Goal: Task Accomplishment & Management: Use online tool/utility

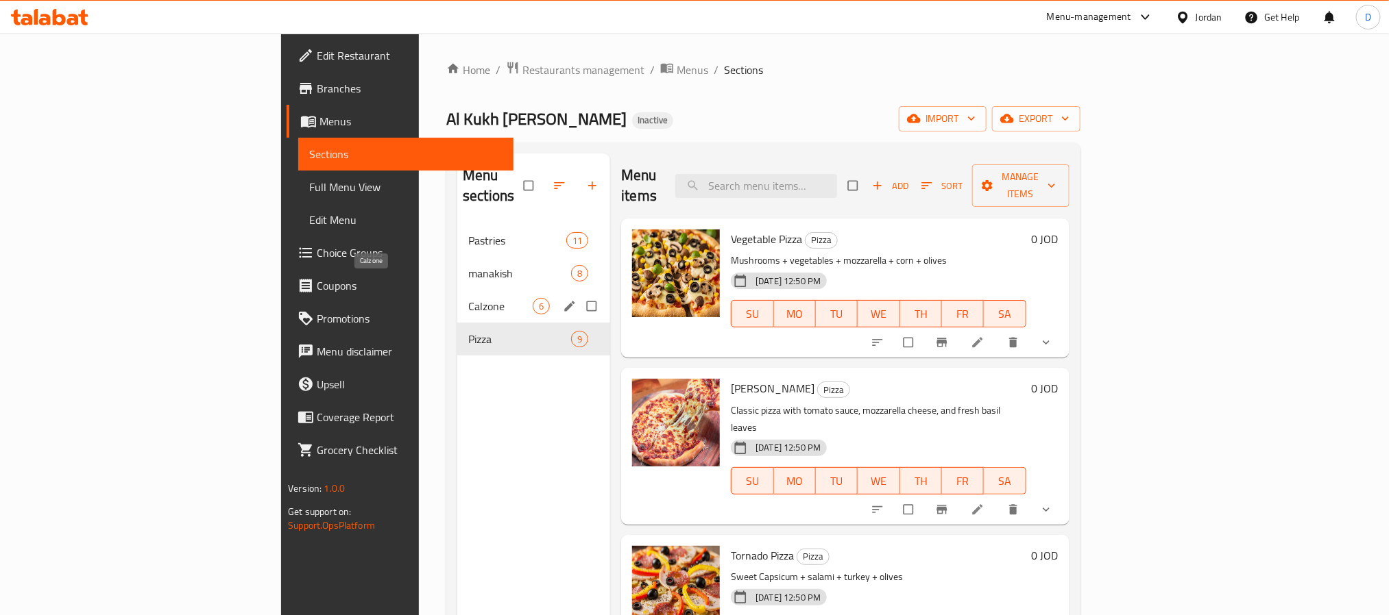
click at [468, 298] on span "Calzone" at bounding box center [500, 306] width 64 height 16
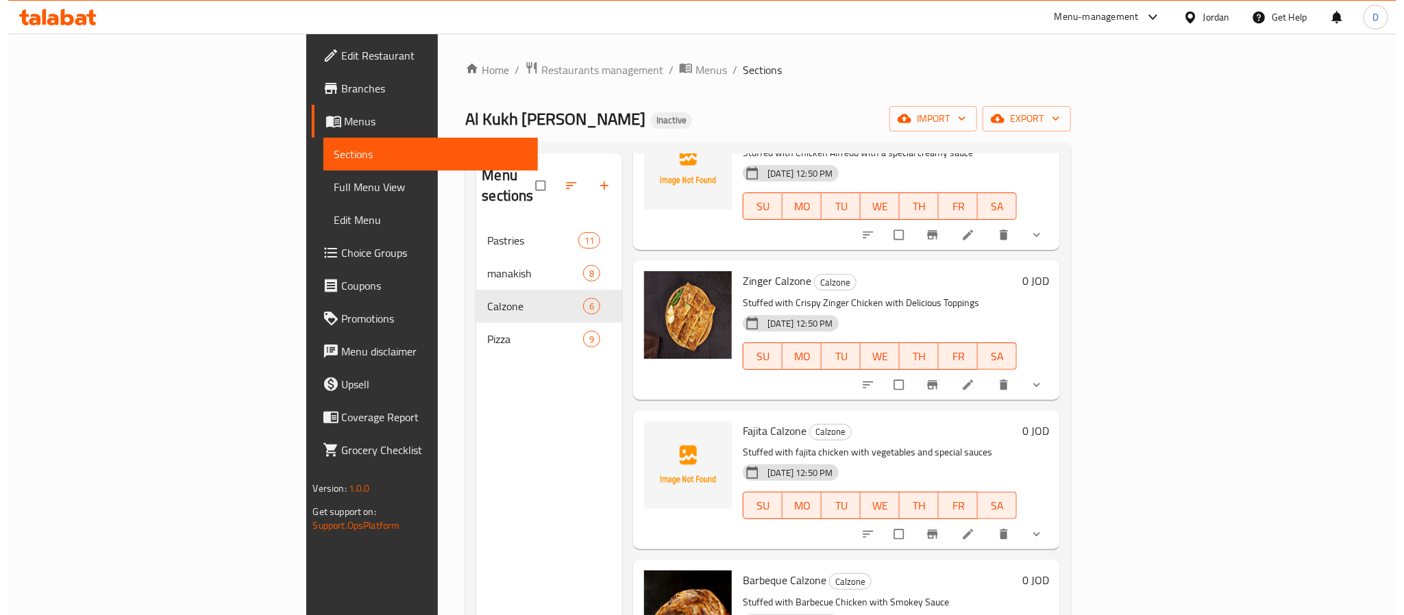
scroll to position [8, 0]
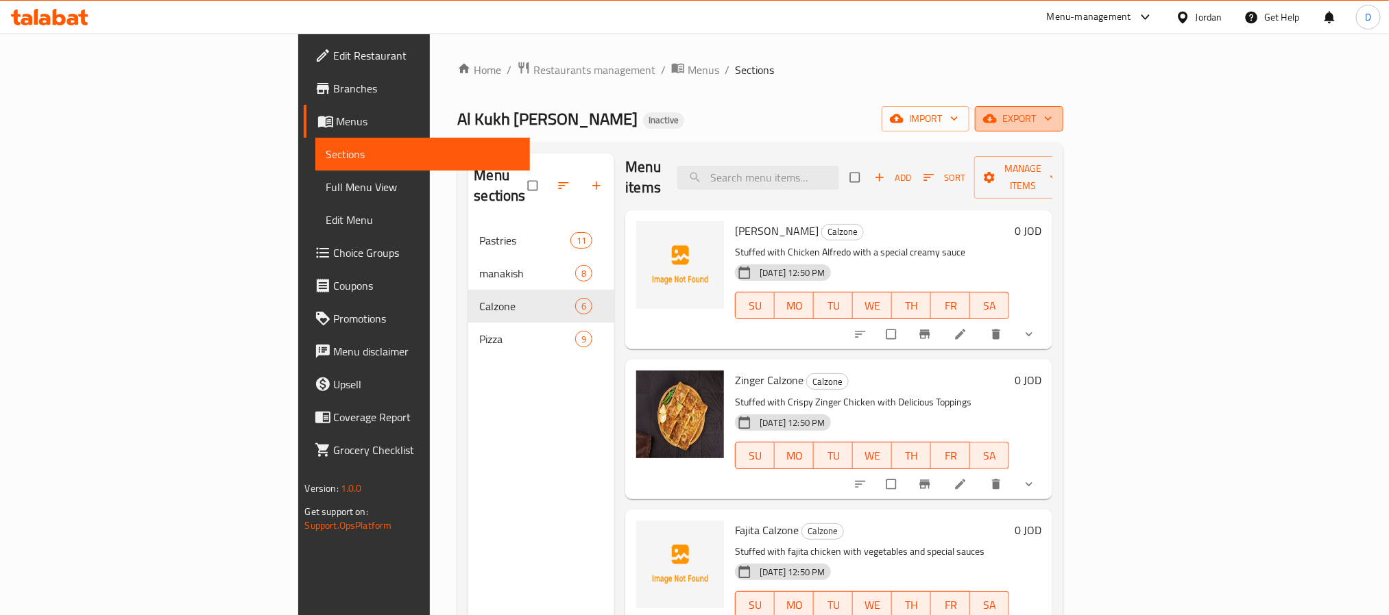
click at [1052, 122] on span "export" at bounding box center [1019, 118] width 66 height 17
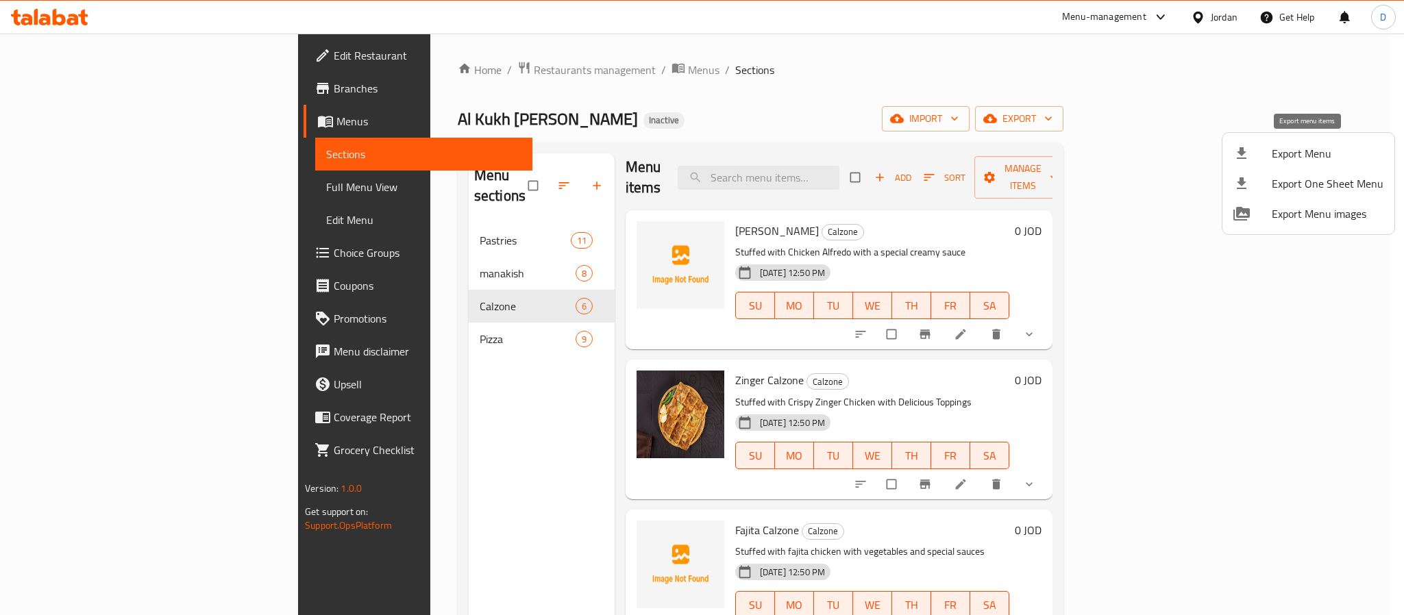
click at [1313, 152] on span "Export Menu" at bounding box center [1328, 153] width 112 height 16
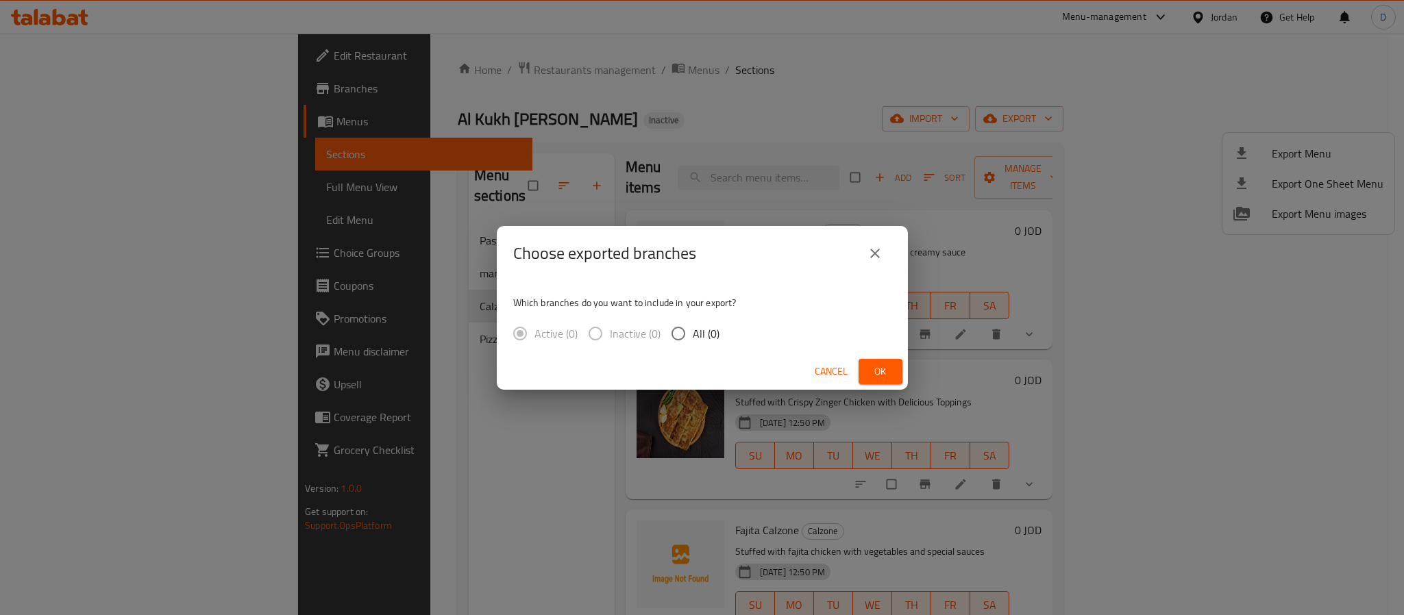
click at [891, 363] on span "Ok" at bounding box center [881, 371] width 22 height 17
click at [882, 364] on span "Ok" at bounding box center [881, 371] width 22 height 17
click at [887, 372] on span "Ok" at bounding box center [881, 371] width 22 height 17
click at [942, 321] on div "Choose exported branches Which branches do you want to include in your export? …" at bounding box center [702, 307] width 1404 height 615
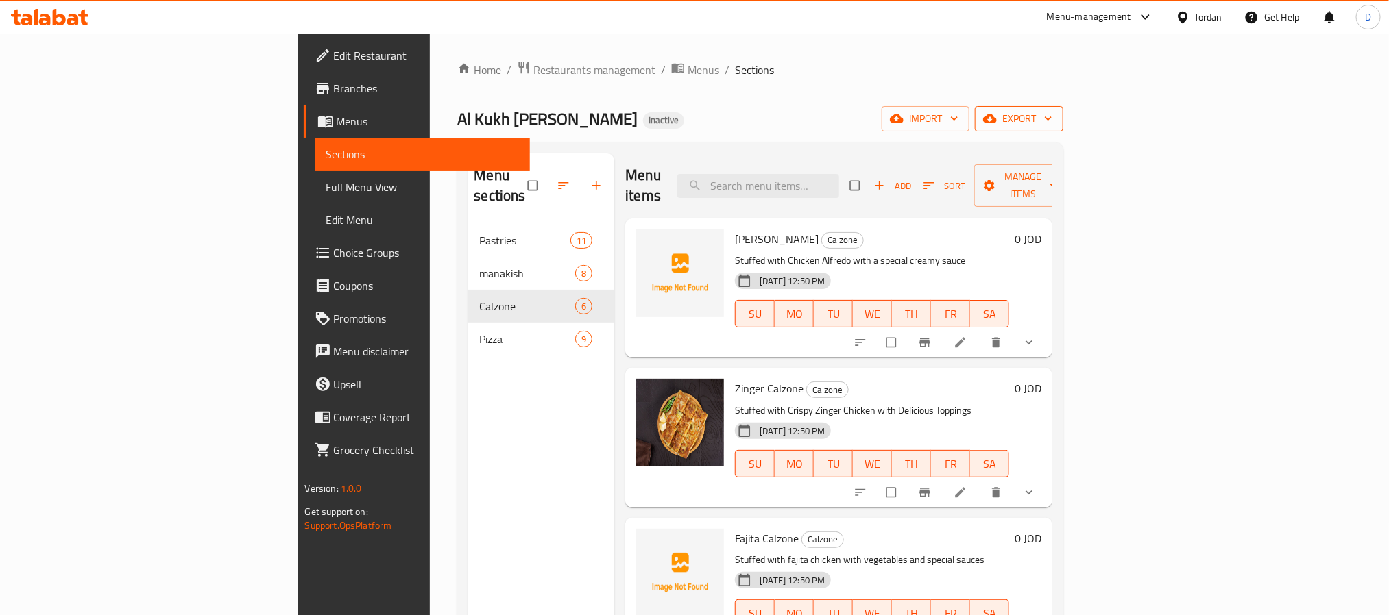
click at [1052, 123] on span "export" at bounding box center [1019, 118] width 66 height 17
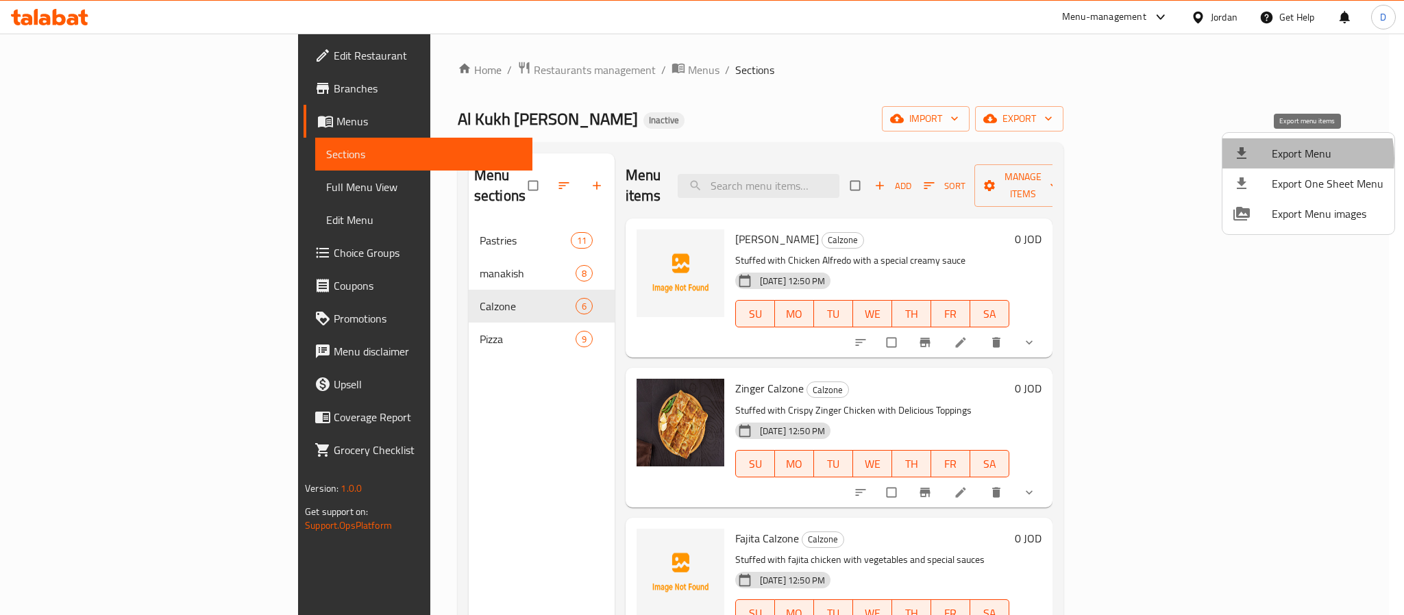
click at [1288, 158] on span "Export Menu" at bounding box center [1328, 153] width 112 height 16
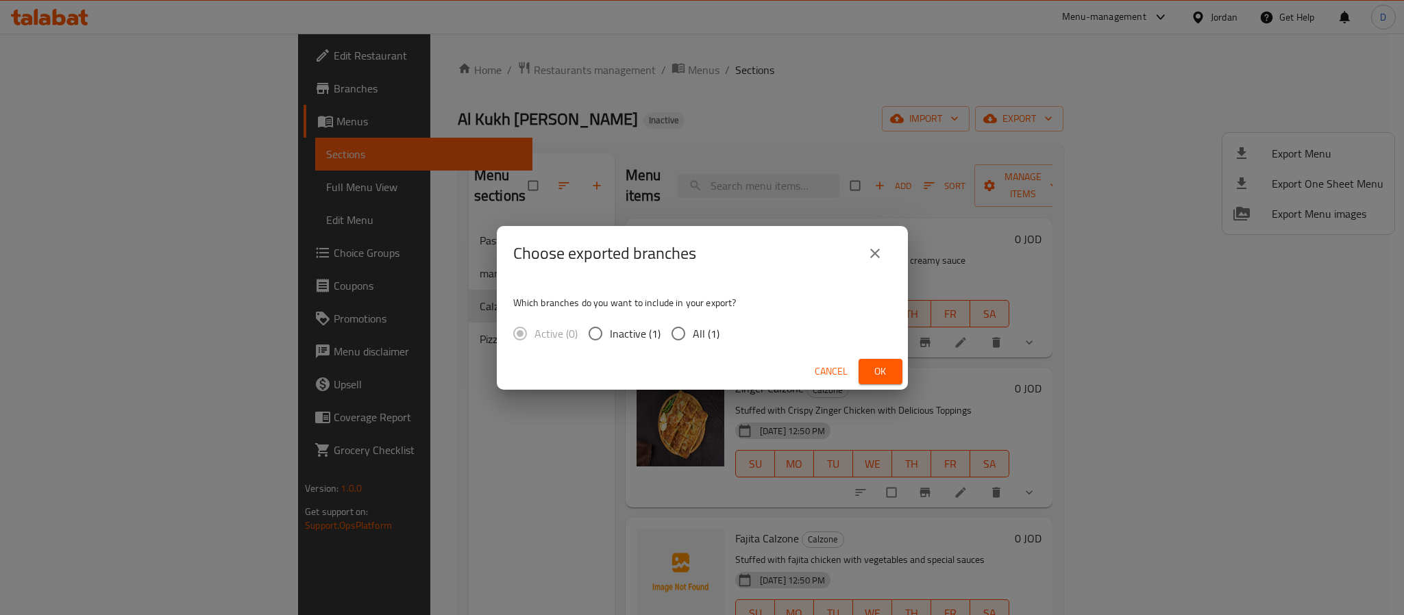
click at [877, 350] on div "Which branches do you want to include in your export? Active (0) Inactive (1) A…" at bounding box center [702, 317] width 411 height 73
click at [885, 367] on span "Ok" at bounding box center [881, 371] width 22 height 17
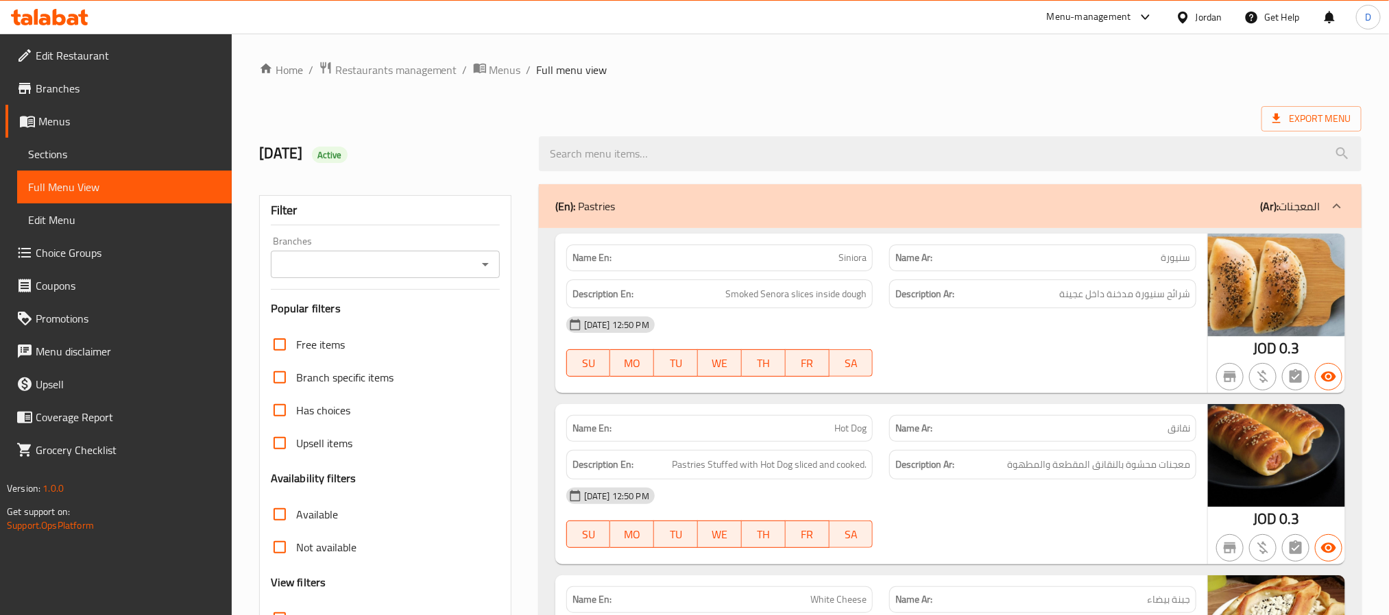
click at [93, 53] on span "Edit Restaurant" at bounding box center [128, 55] width 185 height 16
